Goal: Information Seeking & Learning: Learn about a topic

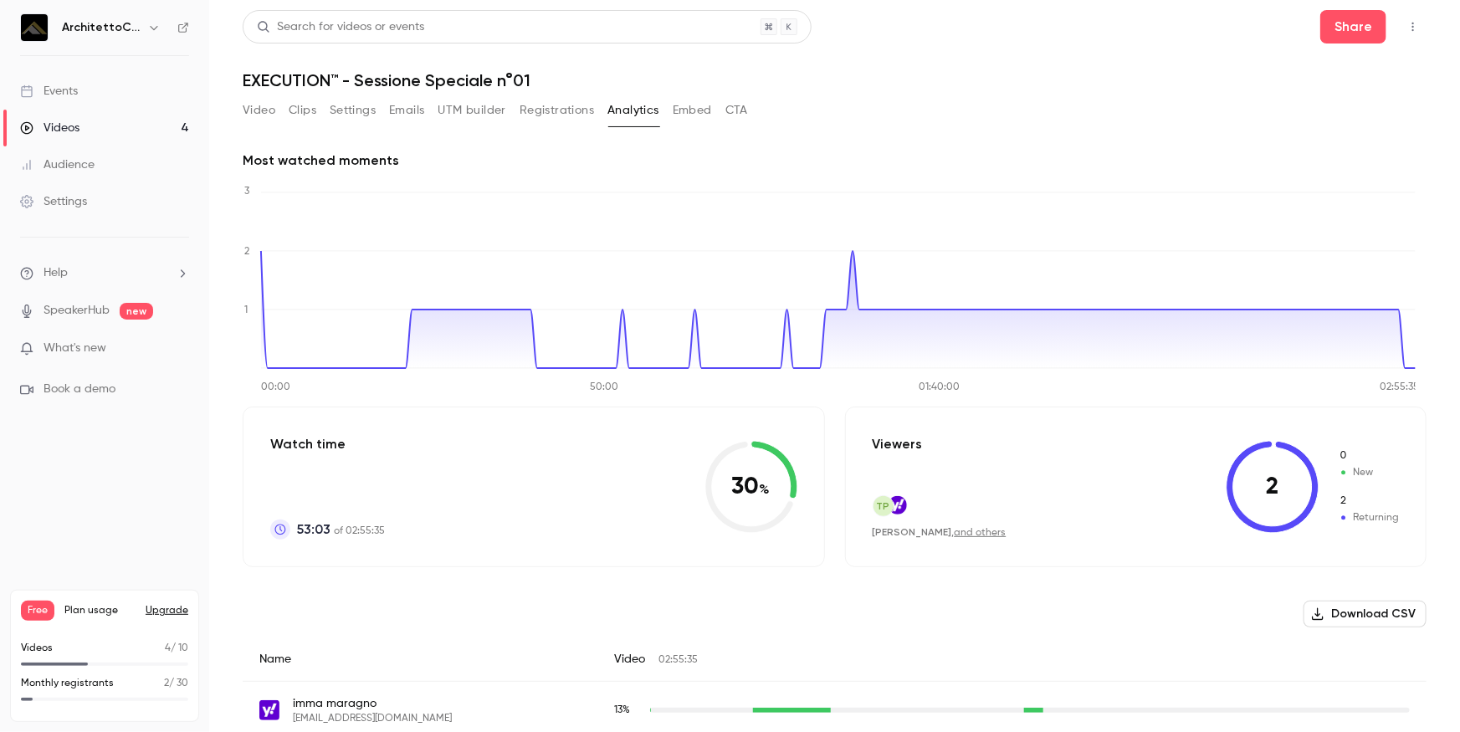
click at [83, 120] on link "Videos 4" at bounding box center [104, 128] width 209 height 37
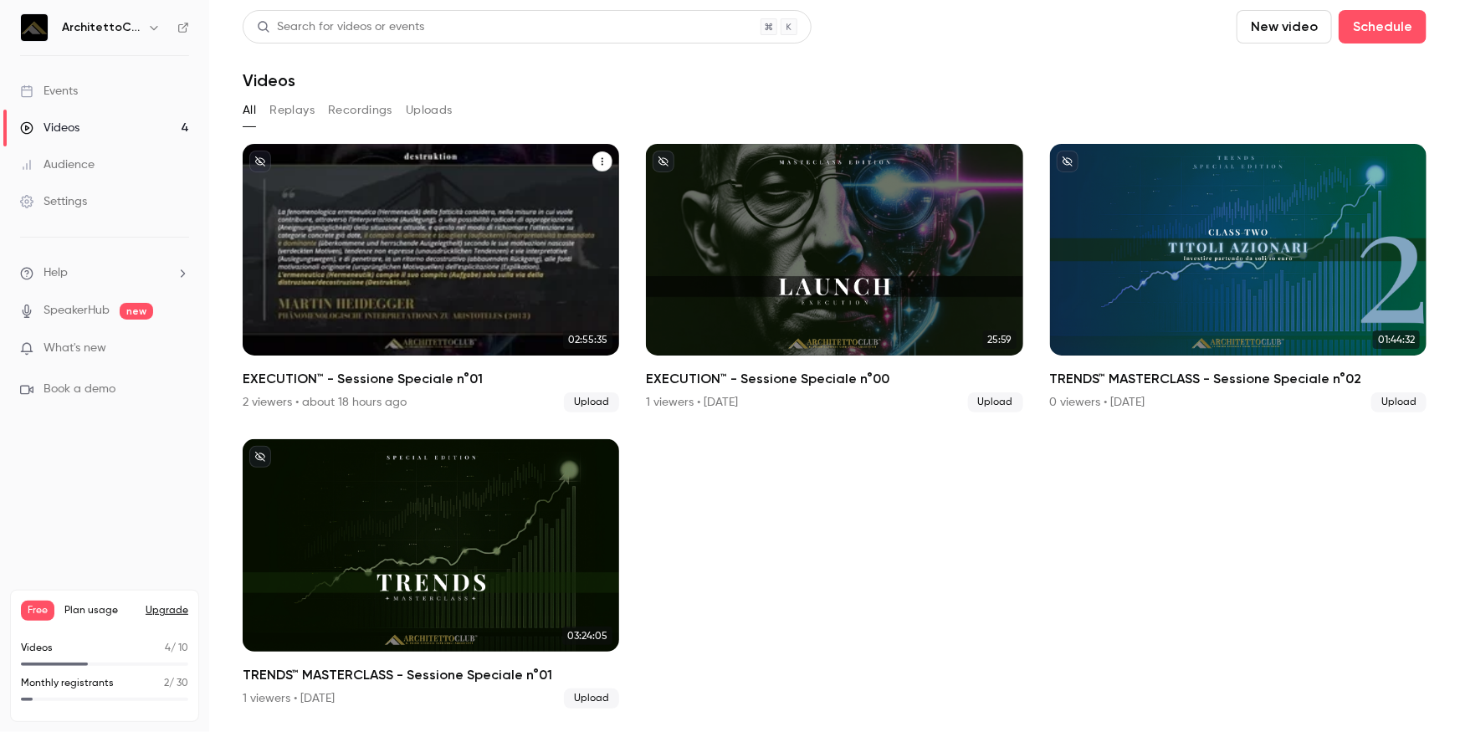
click at [353, 199] on div "EXECUTION™ - Sessione Speciale n°01" at bounding box center [431, 250] width 376 height 212
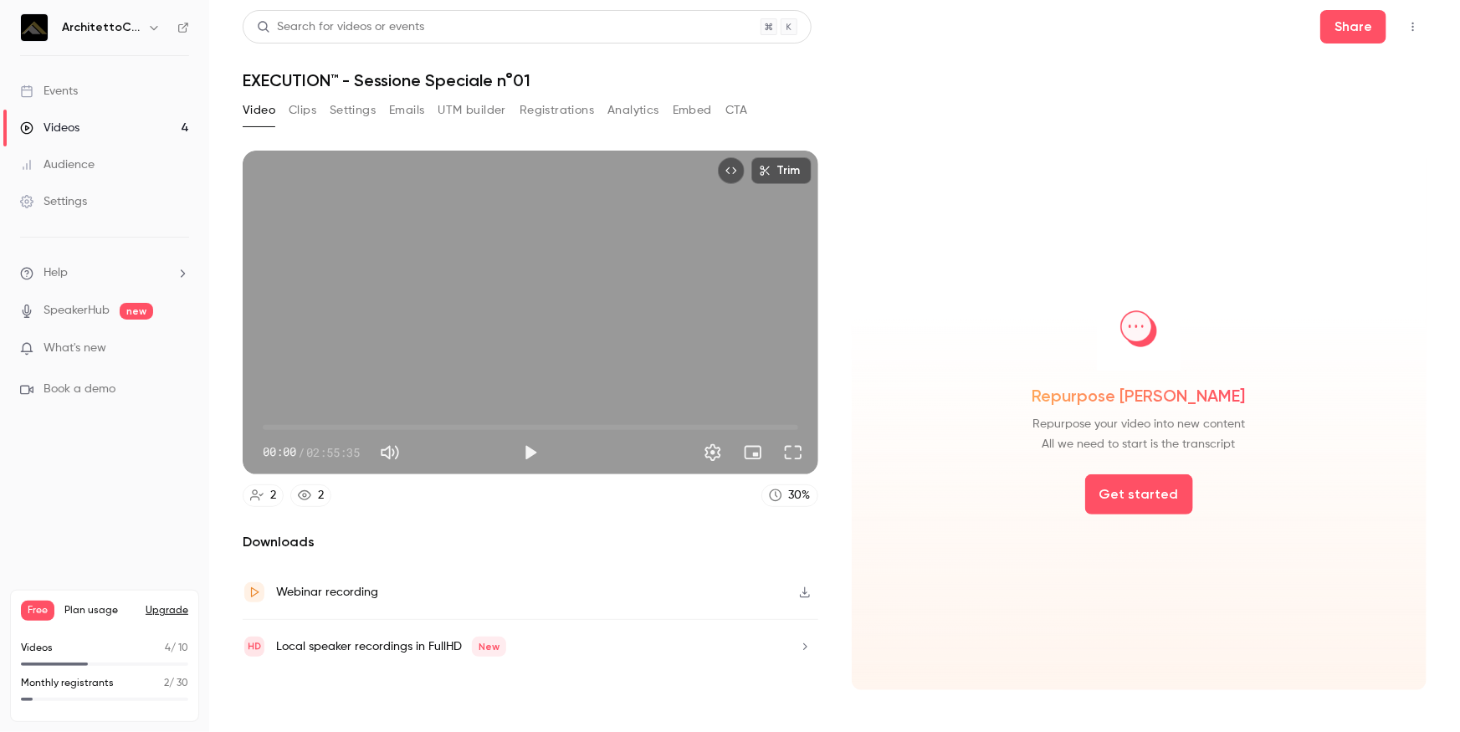
click at [643, 109] on button "Analytics" at bounding box center [633, 110] width 52 height 27
